Goal: Information Seeking & Learning: Learn about a topic

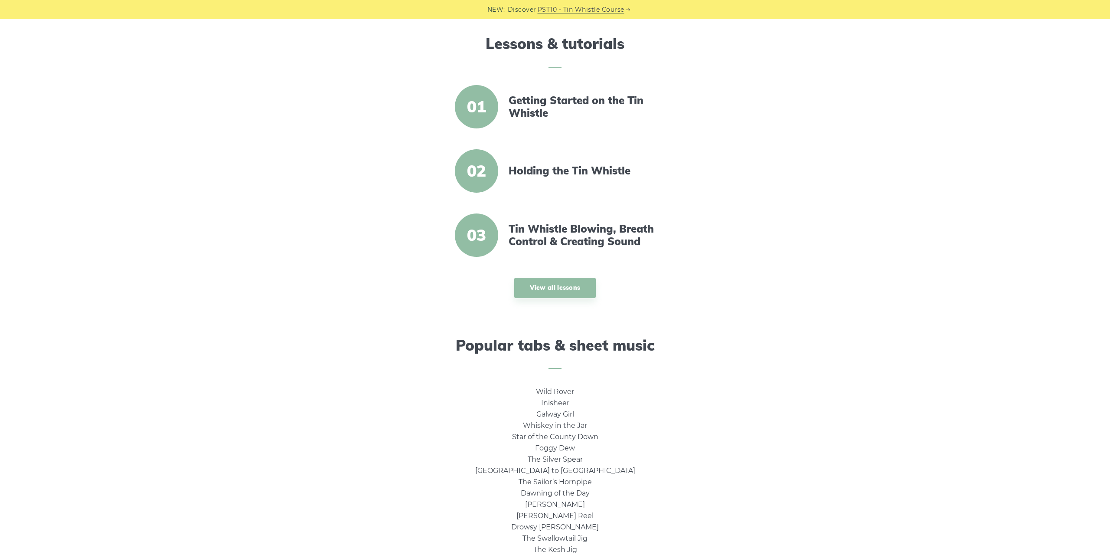
scroll to position [442, 0]
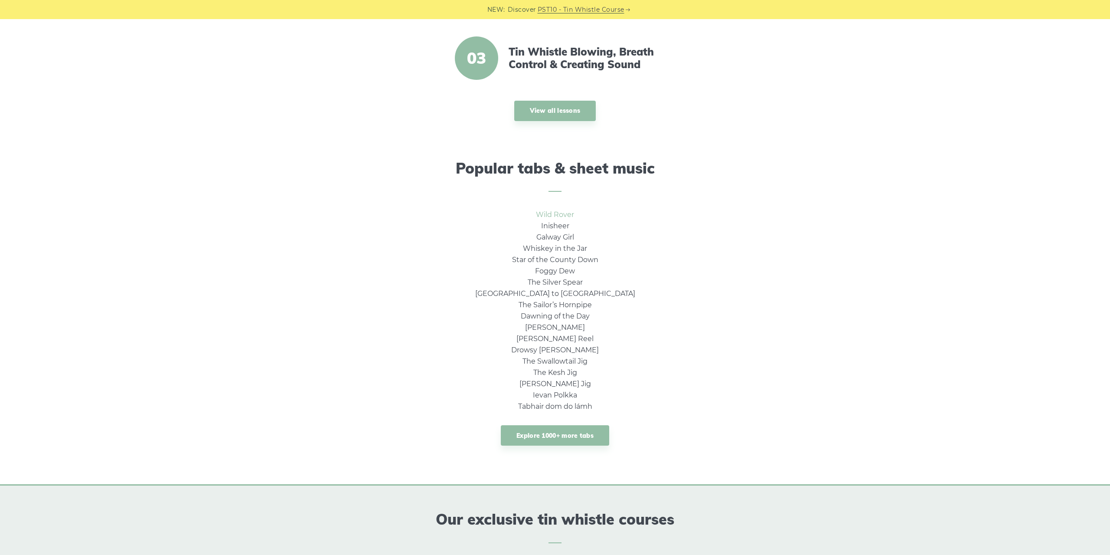
click at [550, 211] on link "Wild Rover" at bounding box center [555, 214] width 38 height 8
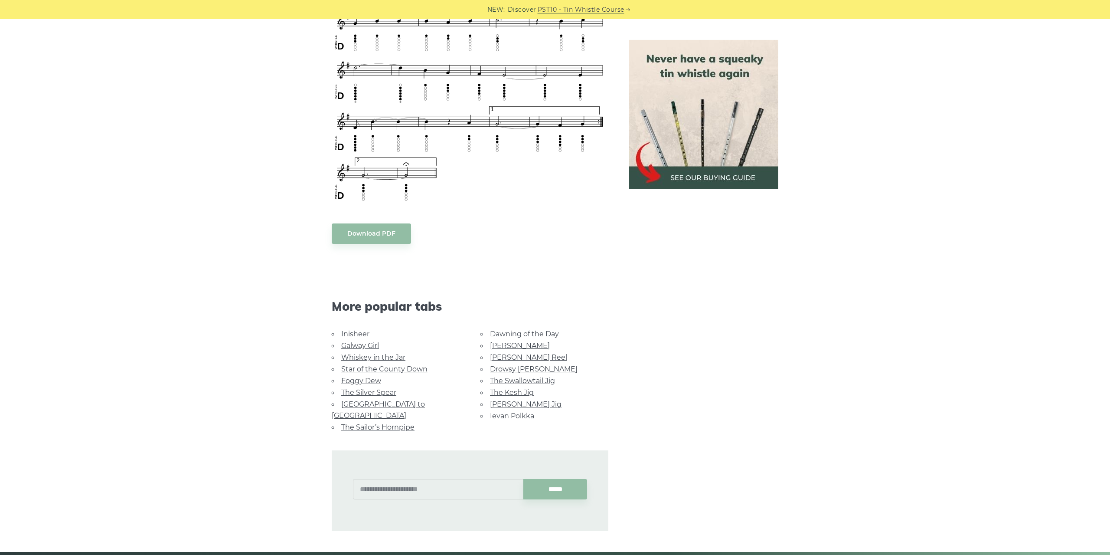
scroll to position [663, 0]
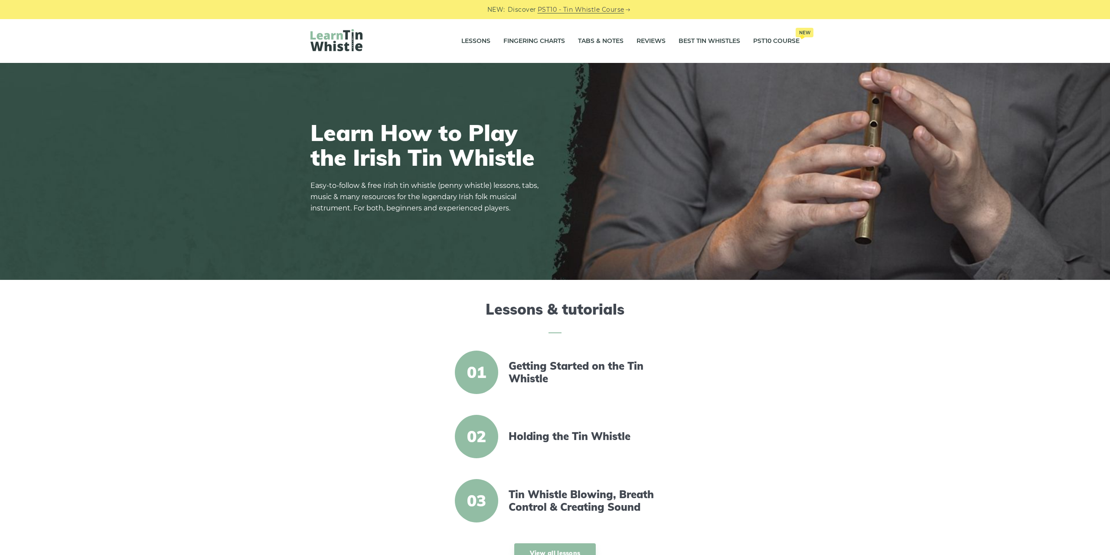
scroll to position [442, 0]
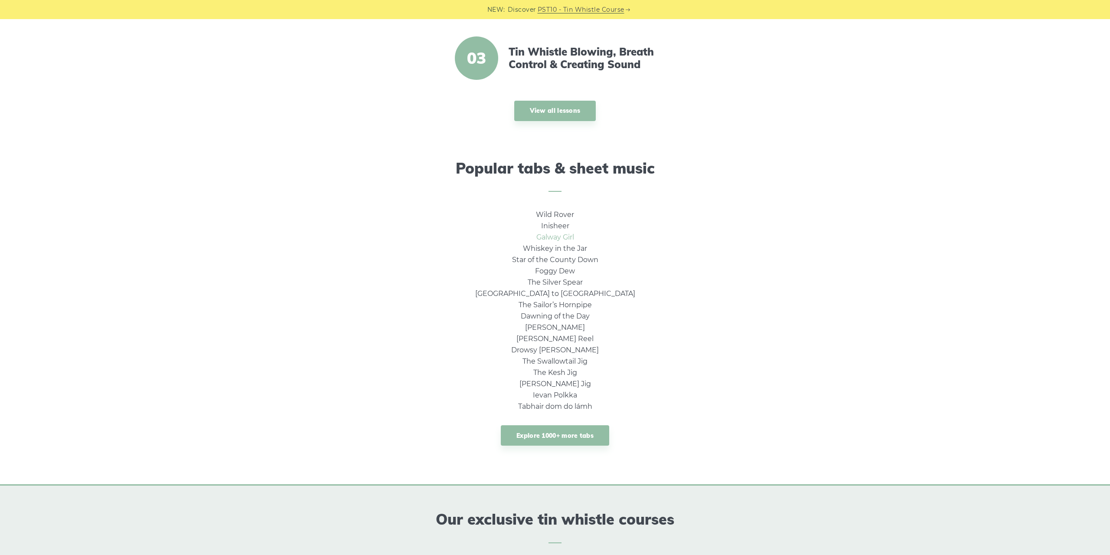
click at [566, 234] on link "Galway Girl" at bounding box center [555, 237] width 38 height 8
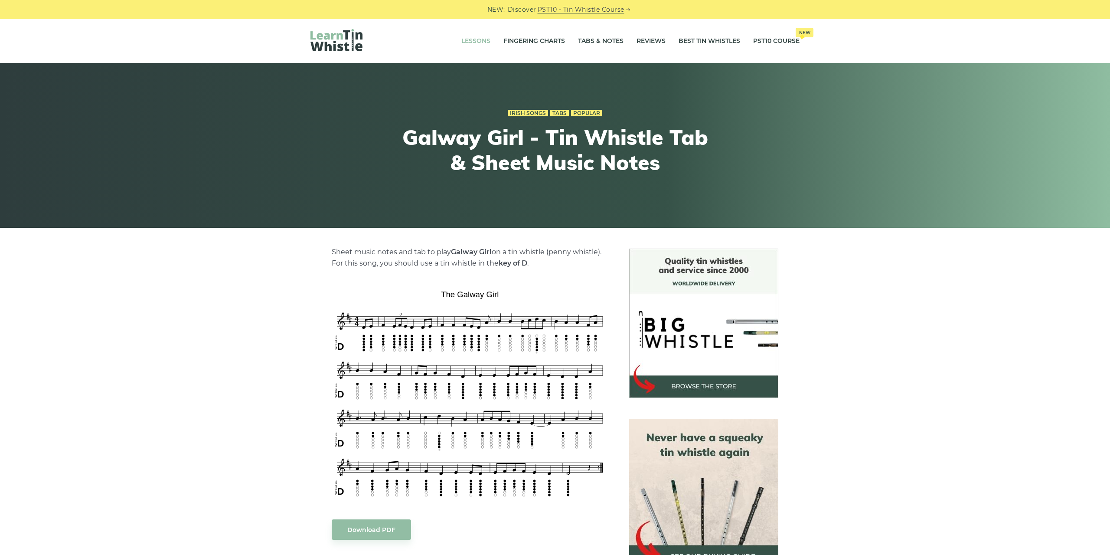
click at [489, 43] on li "Lessons" at bounding box center [476, 41] width 42 height 22
click at [479, 38] on link "Lessons" at bounding box center [475, 41] width 29 height 22
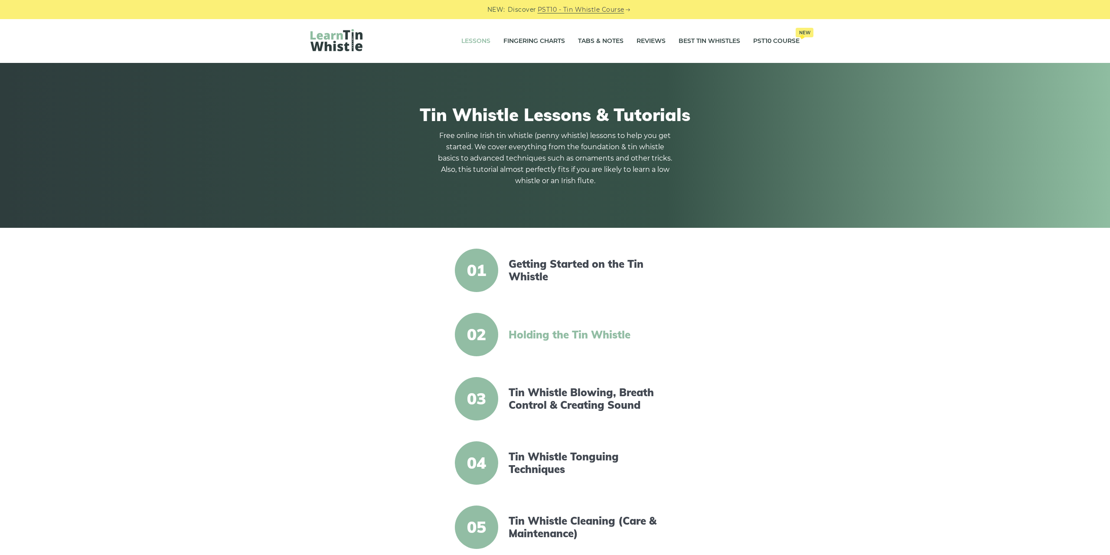
click at [547, 339] on link "Holding the Tin Whistle" at bounding box center [583, 334] width 149 height 13
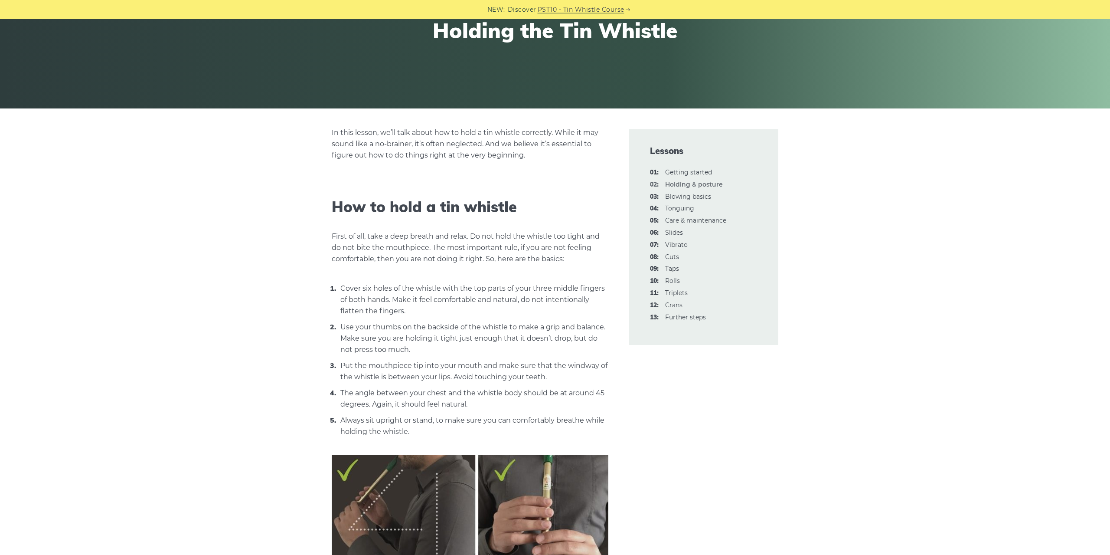
scroll to position [133, 0]
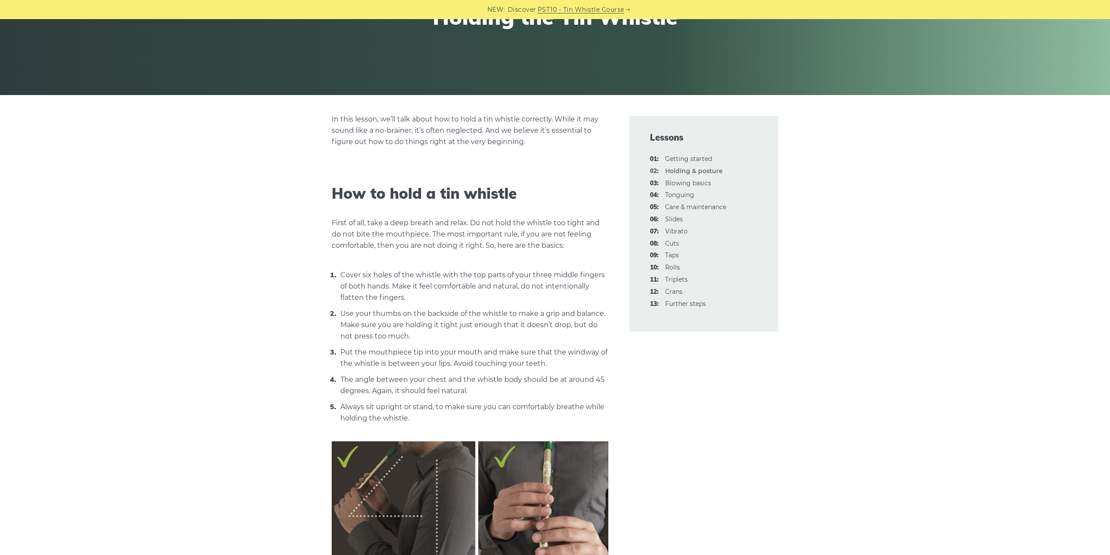
click at [697, 154] on li "01: Getting started" at bounding box center [704, 159] width 108 height 10
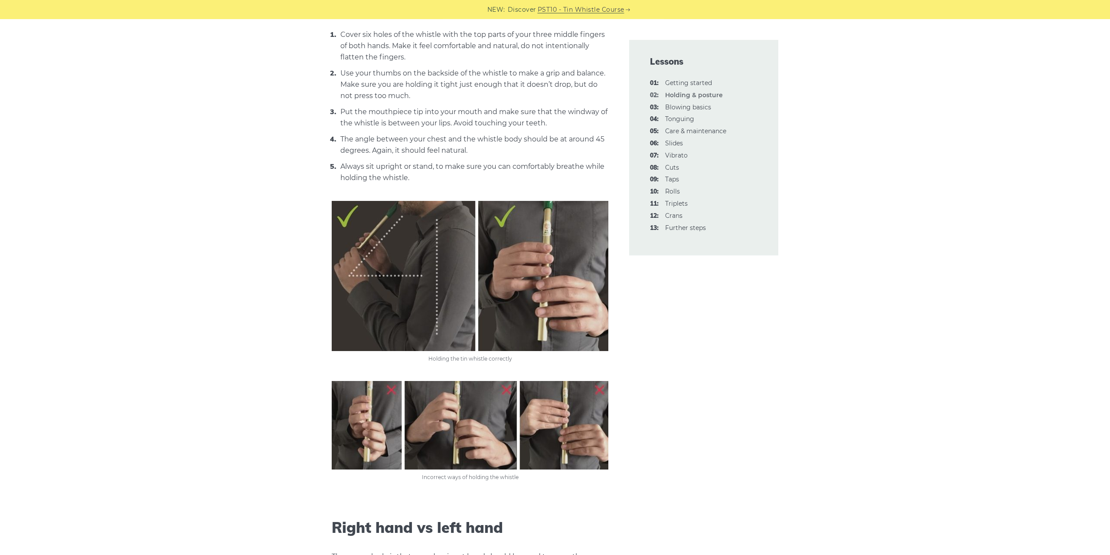
scroll to position [531, 0]
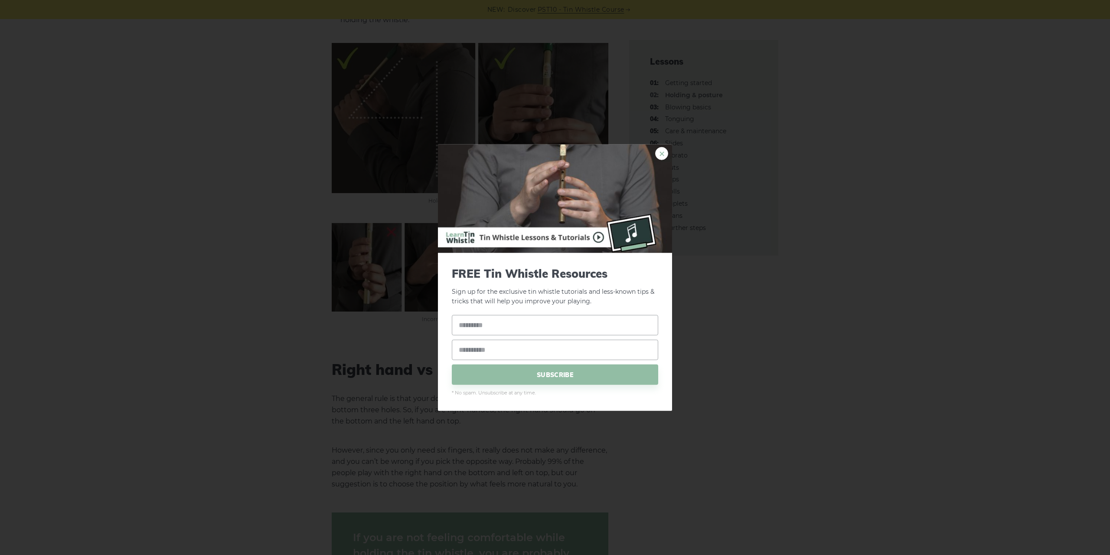
click at [659, 152] on link "×" at bounding box center [661, 153] width 13 height 13
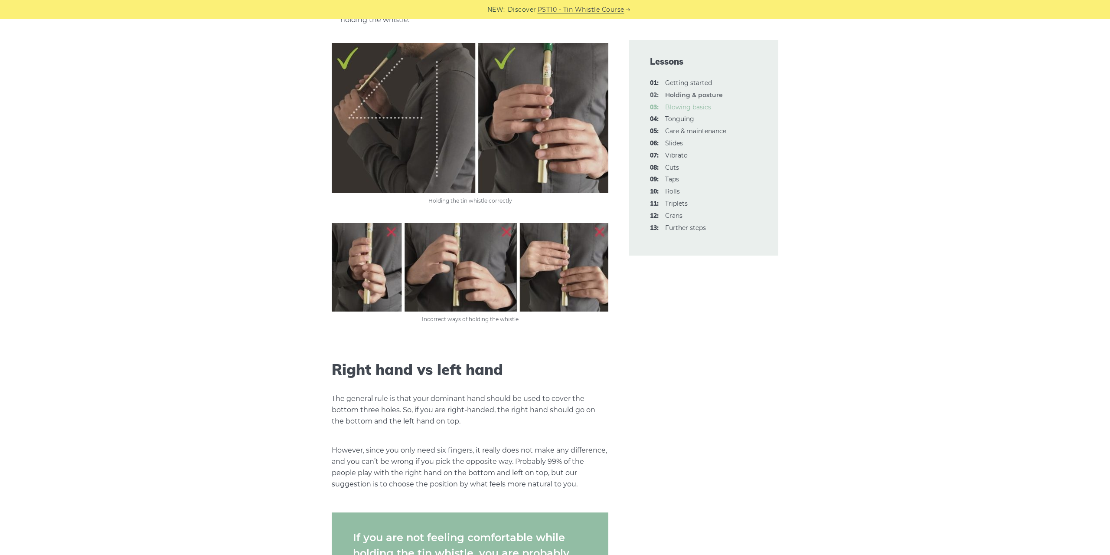
click at [701, 108] on link "03: Blowing basics" at bounding box center [688, 107] width 46 height 8
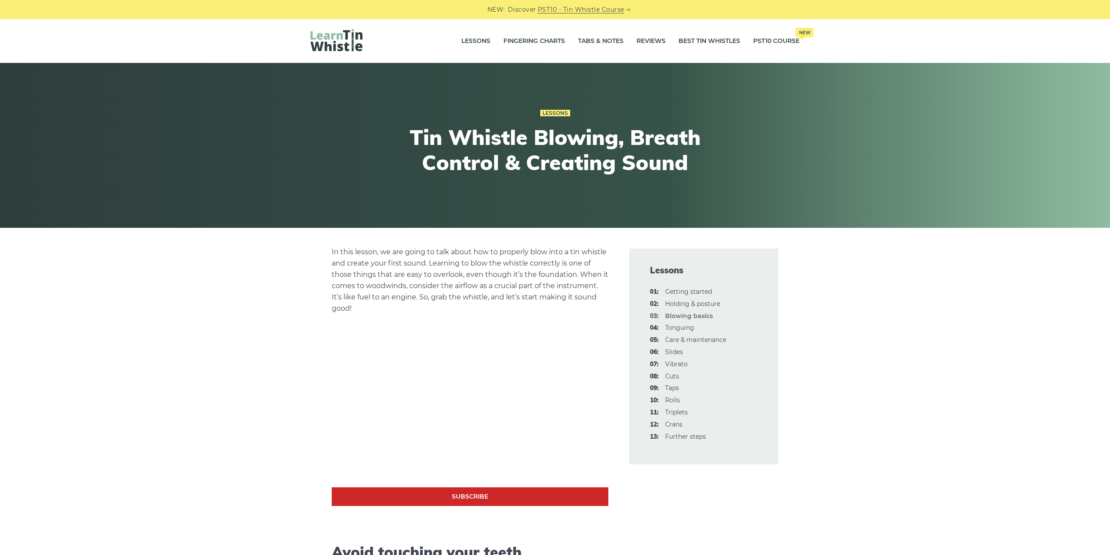
click at [675, 324] on li "04: Tonguing" at bounding box center [704, 328] width 108 height 10
click at [678, 327] on link "04: Tonguing" at bounding box center [679, 327] width 29 height 8
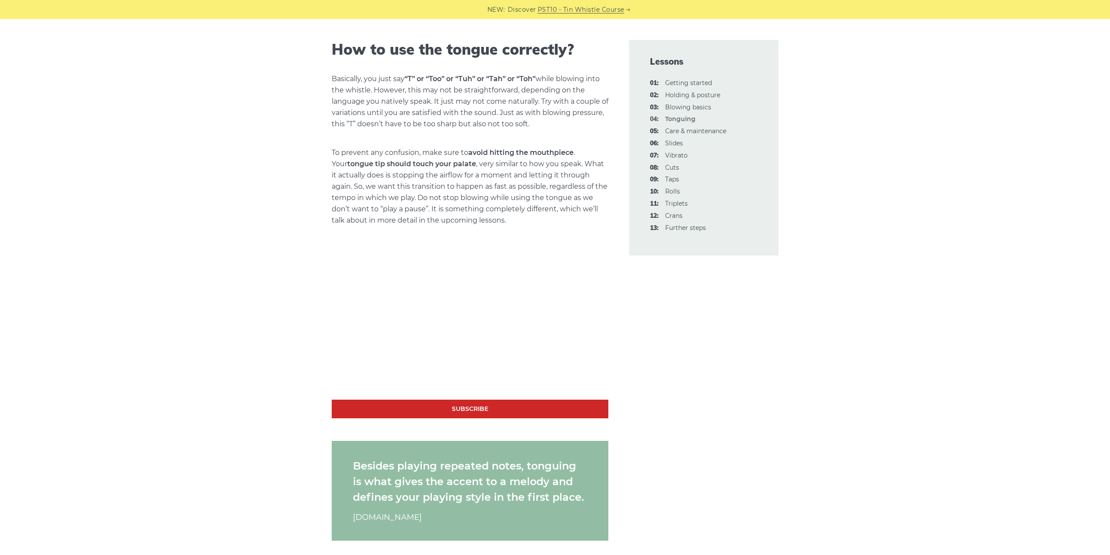
scroll to position [486, 0]
